Goal: Entertainment & Leisure: Consume media (video, audio)

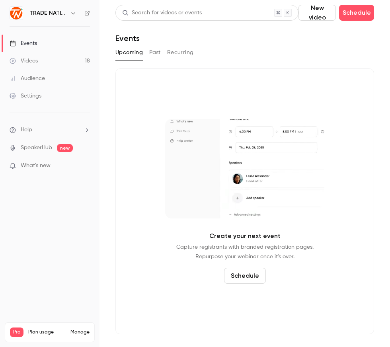
click at [43, 62] on link "Videos 18" at bounding box center [49, 61] width 99 height 18
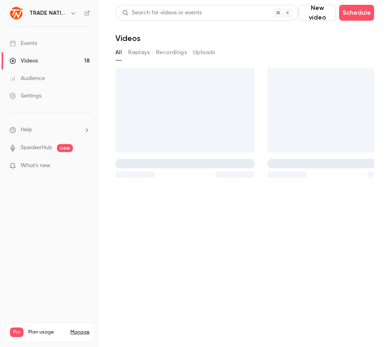
click at [35, 40] on div "Events" at bounding box center [23, 43] width 27 height 8
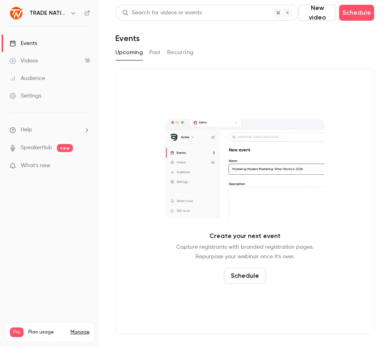
click at [157, 51] on button "Past" at bounding box center [155, 52] width 12 height 13
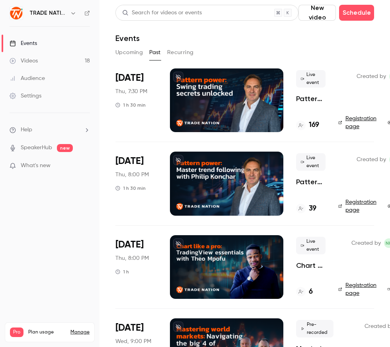
click at [148, 103] on div "[DATE] Thu, 7:30 PM 1 h 30 min" at bounding box center [136, 100] width 42 height 64
click at [223, 111] on div at bounding box center [226, 100] width 113 height 64
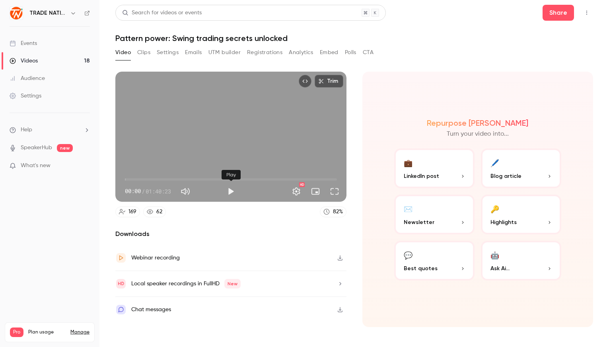
click at [233, 190] on button "Play" at bounding box center [231, 191] width 16 height 16
click at [296, 179] on span "01:21:04" at bounding box center [231, 179] width 212 height 13
click at [325, 181] on span "01:34:50" at bounding box center [231, 179] width 212 height 13
drag, startPoint x: 327, startPoint y: 179, endPoint x: 341, endPoint y: 179, distance: 14.7
click at [341, 179] on div "01:40:23 01:34:52 / 01:40:23 HD" at bounding box center [230, 184] width 231 height 33
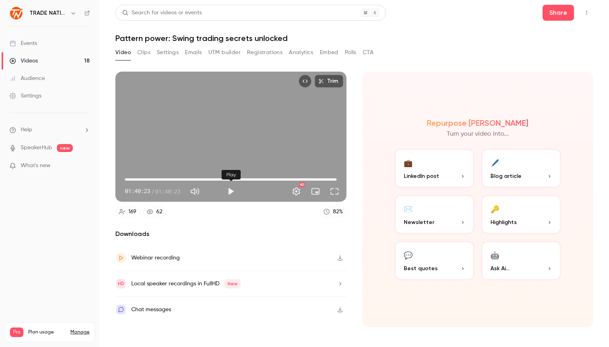
click at [236, 192] on button "Play" at bounding box center [231, 191] width 16 height 16
click at [329, 178] on span "00:01" at bounding box center [231, 179] width 212 height 13
click at [330, 180] on div "Full screen" at bounding box center [335, 175] width 34 height 18
click at [333, 179] on span at bounding box center [335, 180] width 4 height 2
click at [343, 176] on div "Full screen" at bounding box center [335, 175] width 34 height 10
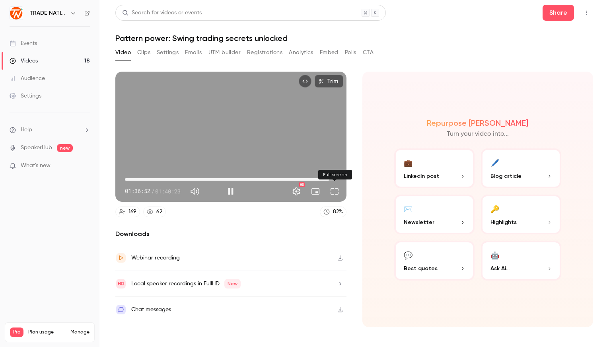
click at [327, 166] on div "Full screen" at bounding box center [335, 175] width 34 height 18
click at [335, 174] on div "Full screen" at bounding box center [335, 175] width 34 height 10
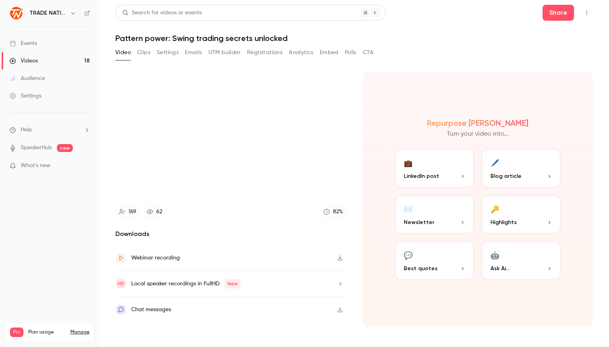
type input "******"
click at [145, 51] on button "Clips" at bounding box center [143, 52] width 13 height 13
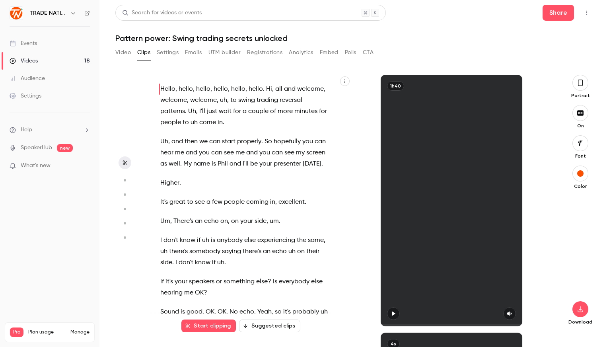
click at [119, 50] on button "Video" at bounding box center [123, 52] width 16 height 13
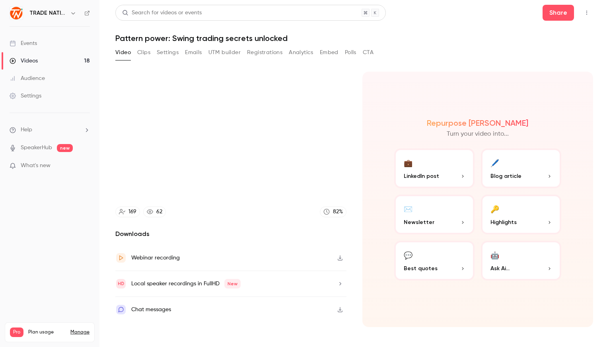
click at [147, 53] on button "Clips" at bounding box center [143, 52] width 13 height 13
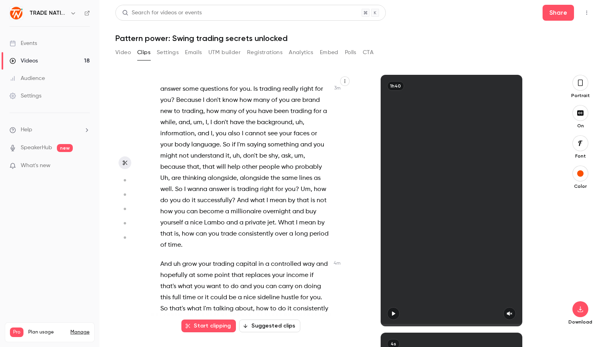
scroll to position [757, 0]
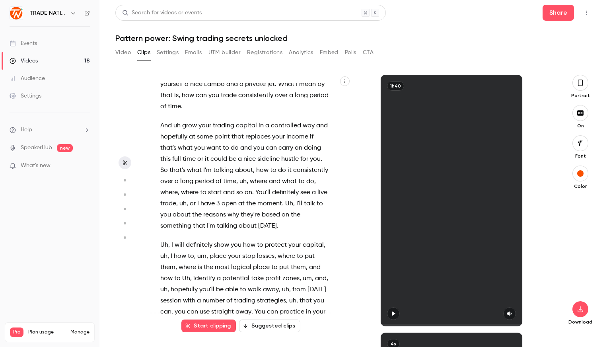
click at [166, 49] on button "Settings" at bounding box center [168, 52] width 22 height 13
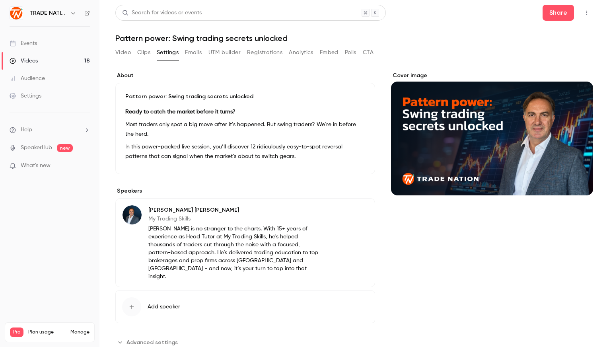
click at [259, 51] on button "Registrations" at bounding box center [264, 52] width 35 height 13
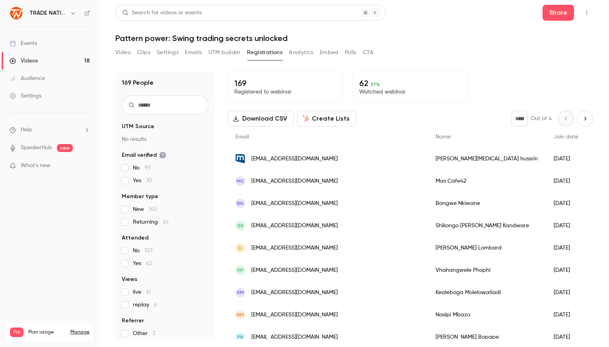
click at [295, 51] on button "Analytics" at bounding box center [301, 52] width 25 height 13
